Goal: Information Seeking & Learning: Learn about a topic

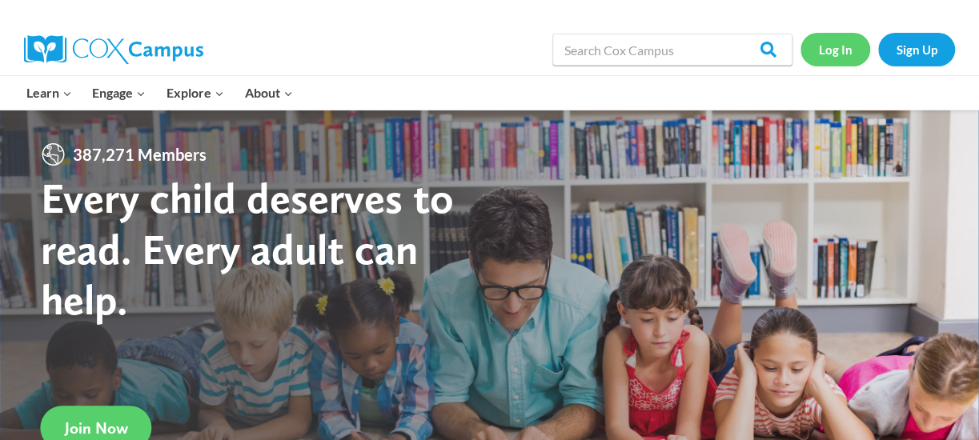
click at [842, 52] on link "Log In" at bounding box center [836, 49] width 70 height 33
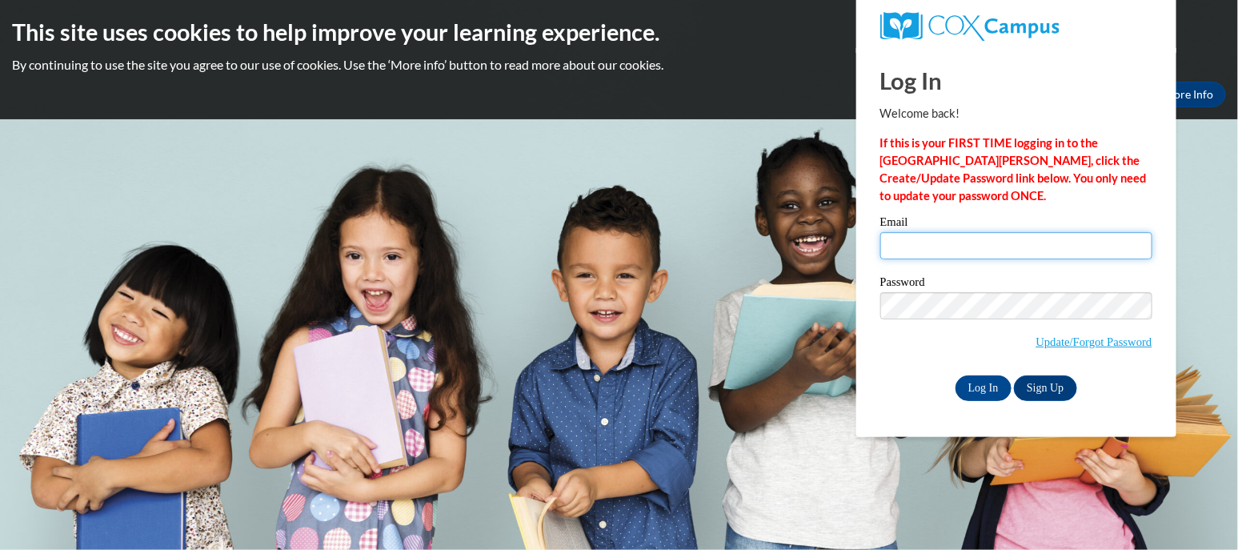
drag, startPoint x: 0, startPoint y: 0, endPoint x: 977, endPoint y: 240, distance: 1005.7
click at [977, 240] on input "Email" at bounding box center [1017, 245] width 272 height 27
type input "jgogolewski@wbsd-schools.org"
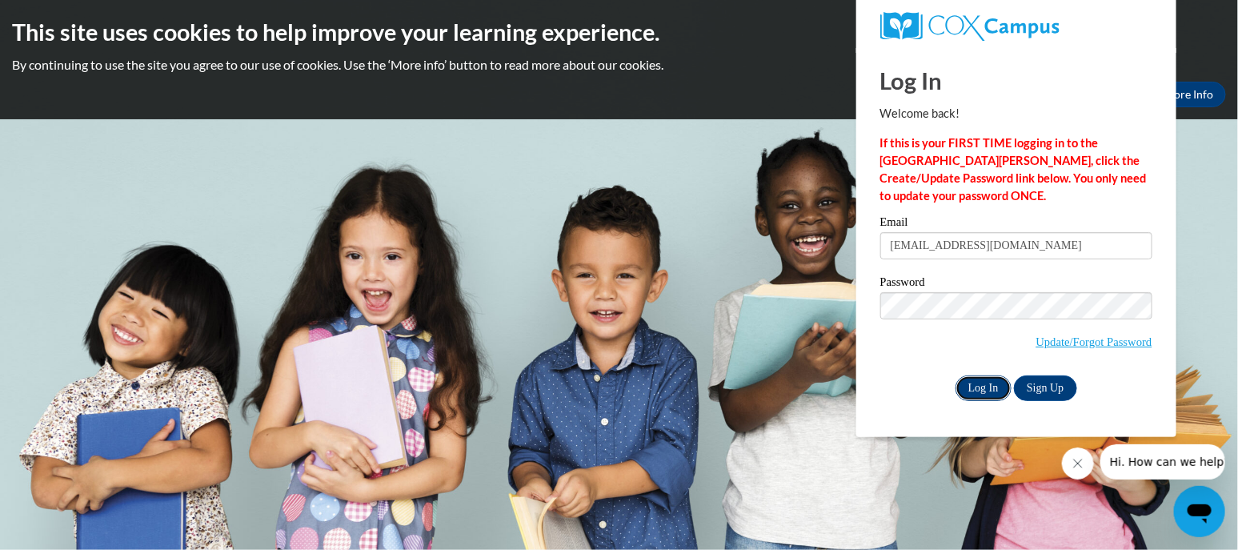
click at [980, 388] on input "Log In" at bounding box center [984, 388] width 56 height 26
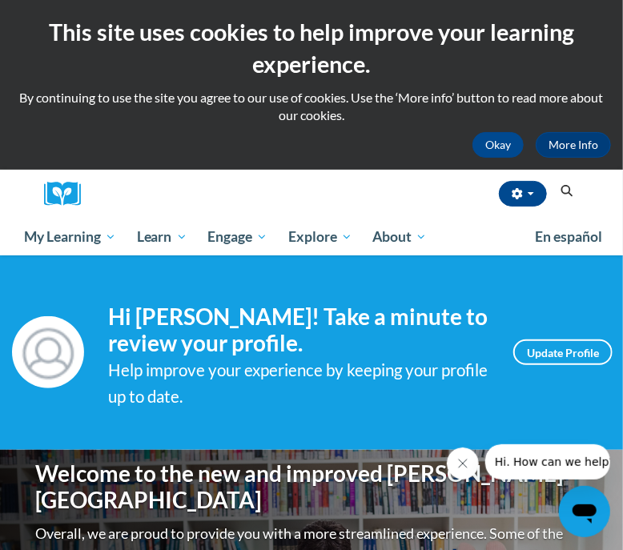
click at [564, 186] on icon "Search" at bounding box center [567, 191] width 12 height 12
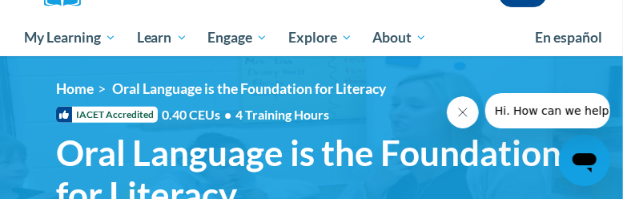
scroll to position [300, 0]
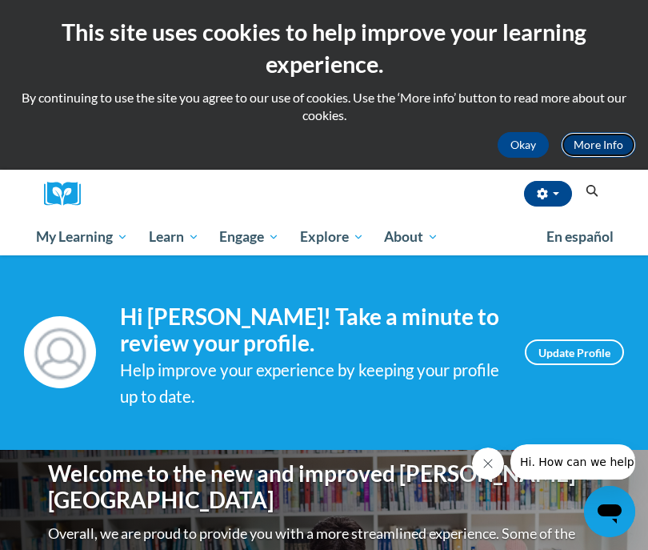
click at [587, 138] on link "More Info" at bounding box center [598, 145] width 75 height 26
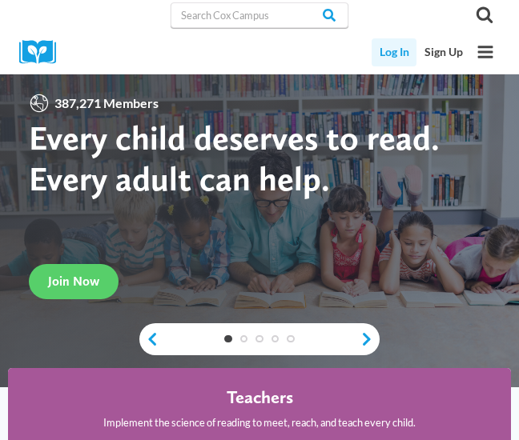
click at [398, 46] on link "Log In" at bounding box center [393, 52] width 45 height 28
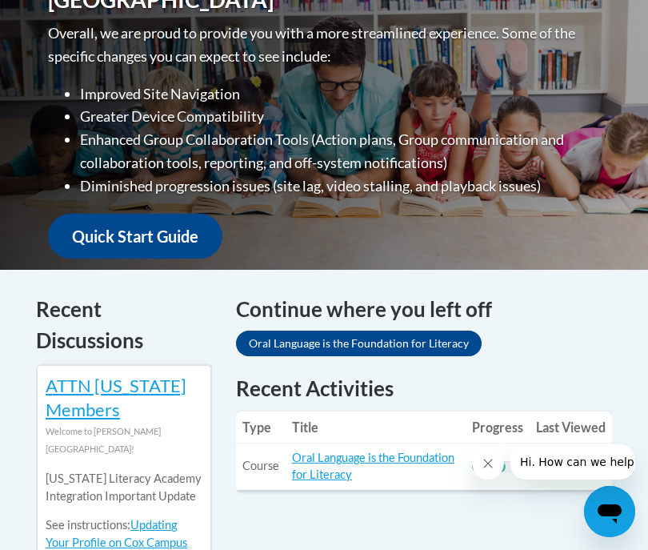
scroll to position [700, 0]
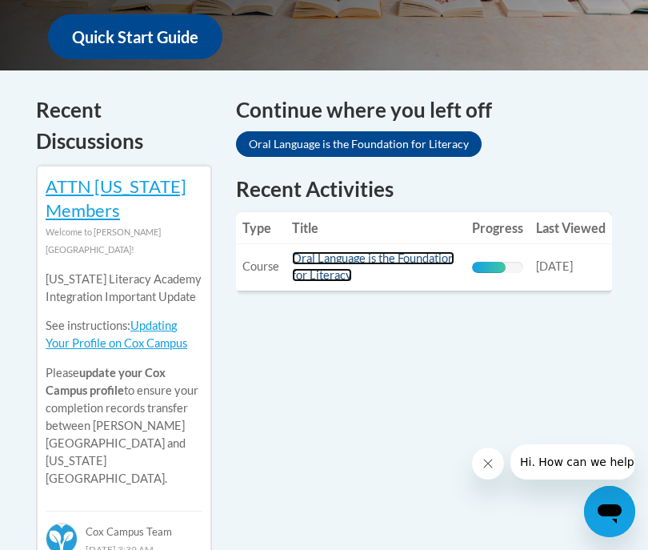
click at [358, 260] on link "Oral Language is the Foundation for Literacy" at bounding box center [373, 266] width 163 height 30
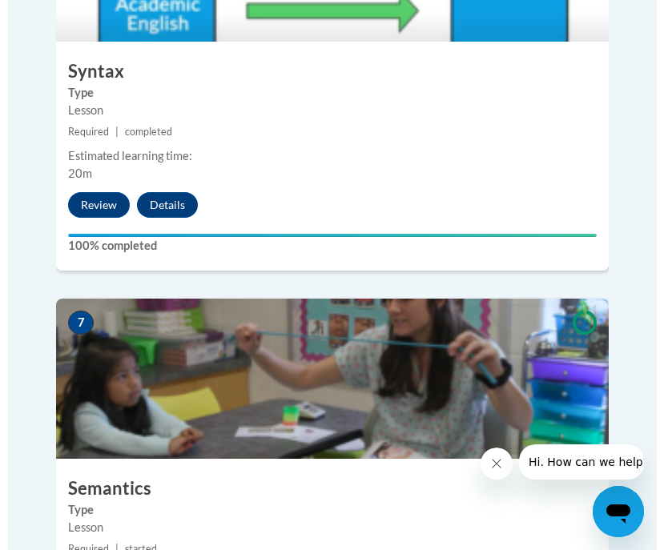
scroll to position [3101, 0]
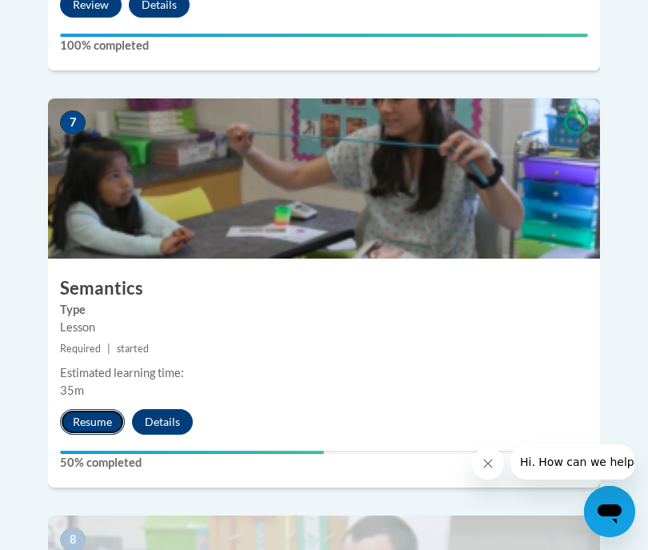
click at [116, 409] on button "Resume" at bounding box center [92, 422] width 65 height 26
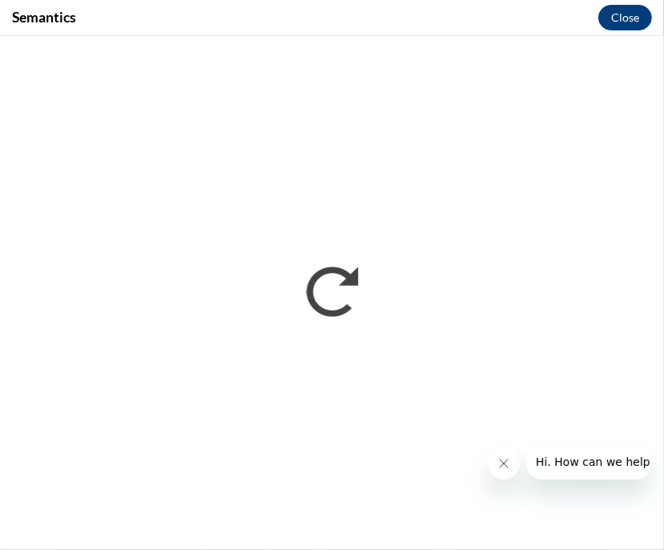
scroll to position [0, 0]
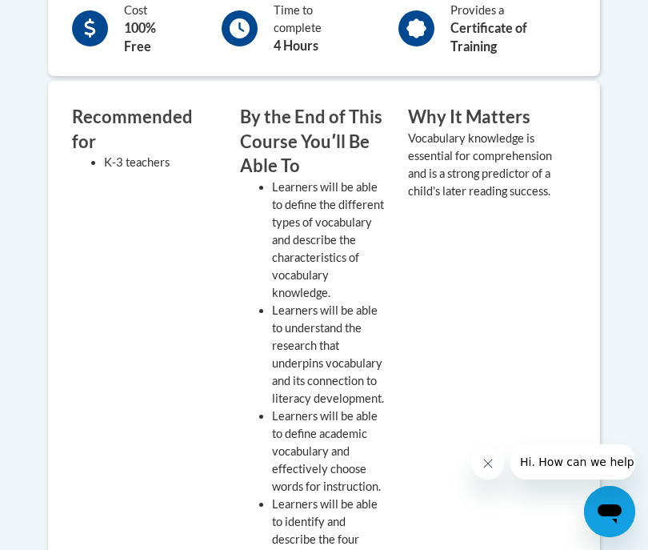
scroll to position [300, 0]
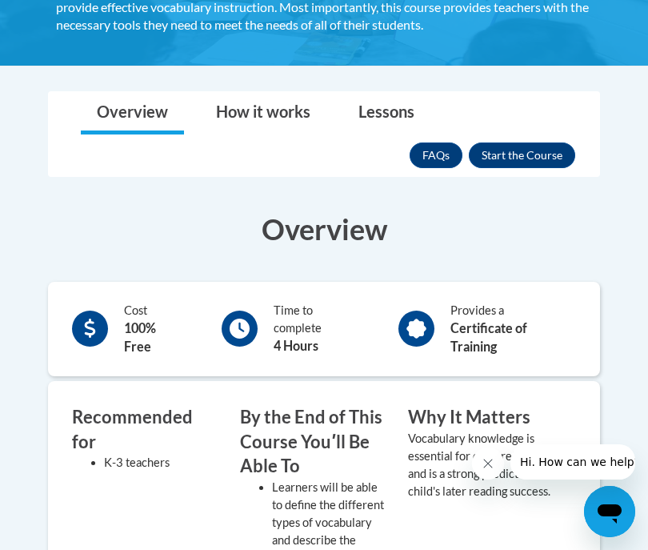
scroll to position [99, 0]
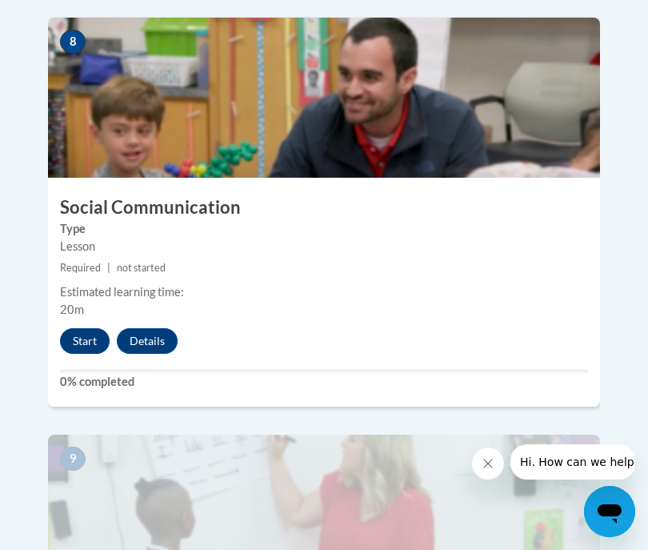
scroll to position [3499, 0]
